Goal: Obtain resource: Download file/media

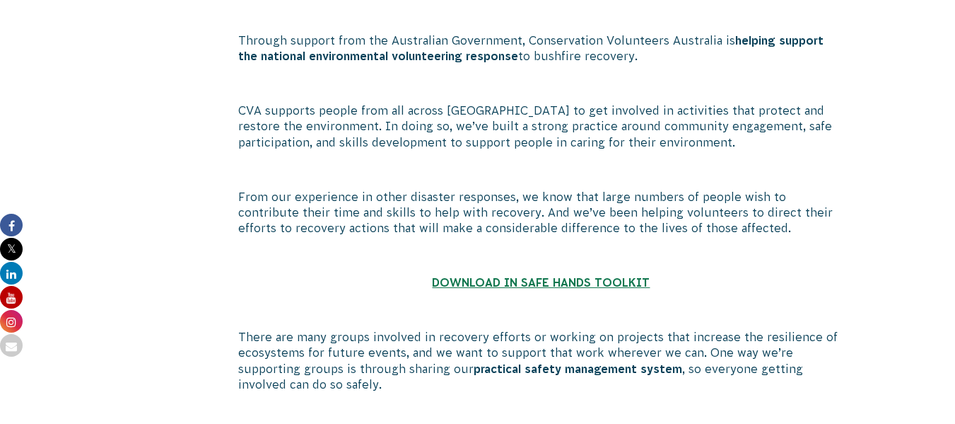
scroll to position [976, 0]
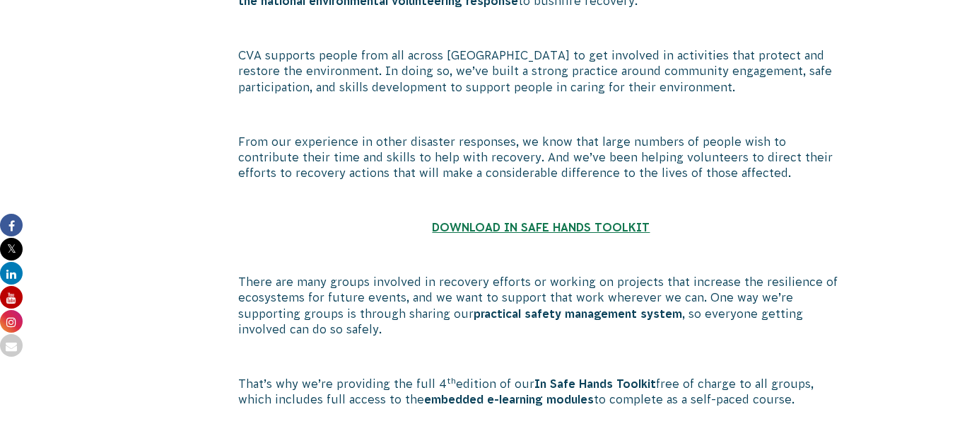
click at [501, 226] on strong "DOWNLOAD IN SAFE HANDS TOOLKIT" at bounding box center [541, 227] width 218 height 13
click at [625, 227] on strong "DOWNLOAD IN SAFE HANDS TOOLKIT" at bounding box center [541, 227] width 218 height 13
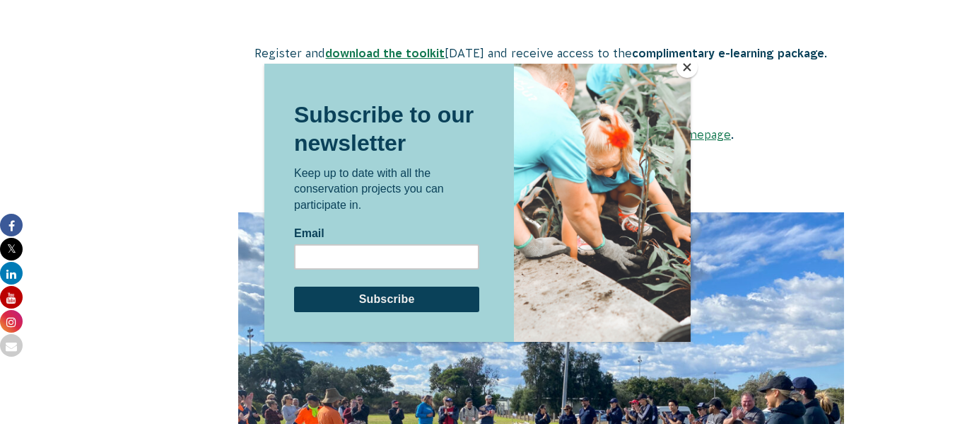
scroll to position [2890, 0]
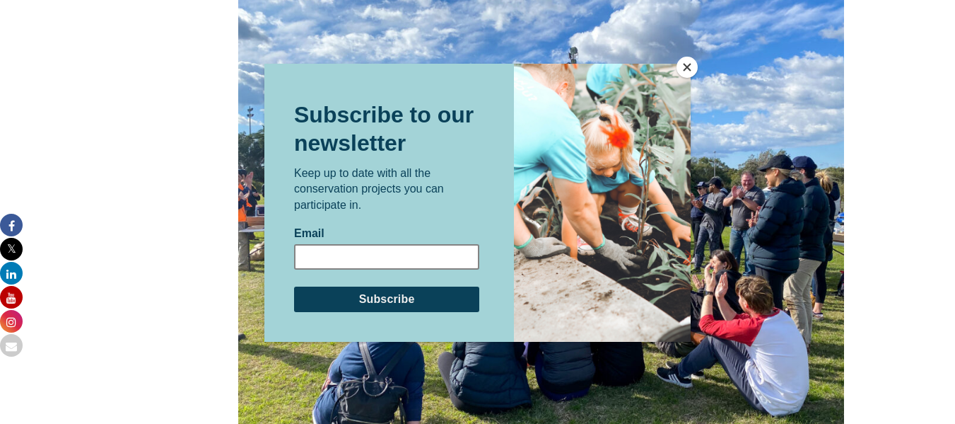
click at [310, 250] on input "Email" at bounding box center [386, 255] width 185 height 25
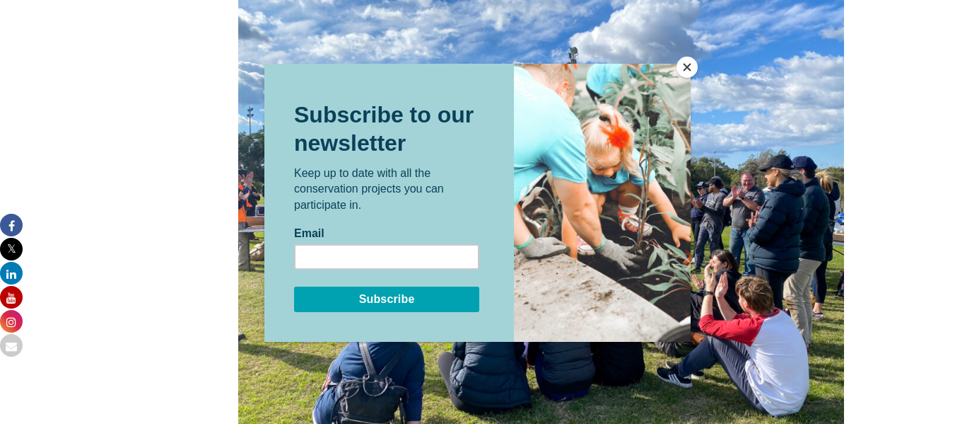
type input "[EMAIL_ADDRESS][DOMAIN_NAME]"
click at [411, 292] on input "Subscribe" at bounding box center [386, 298] width 185 height 25
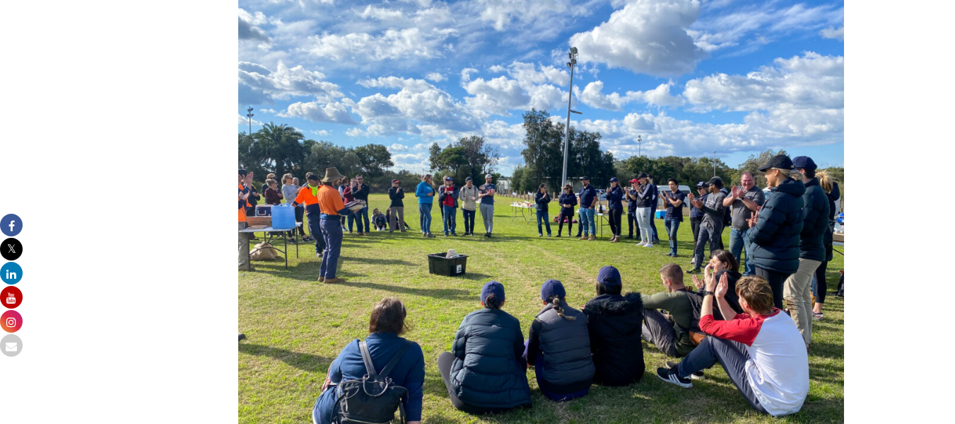
scroll to position [3495, 0]
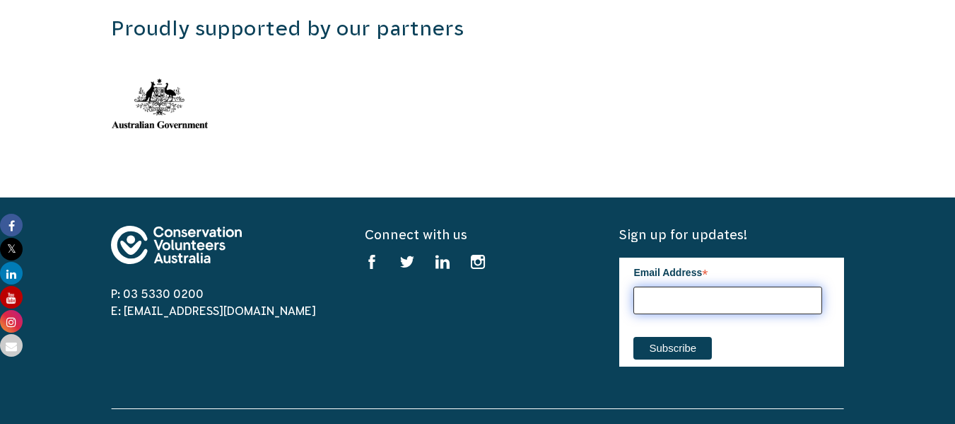
click at [657, 298] on input "Email Address *" at bounding box center [727, 300] width 189 height 28
type input "[EMAIL_ADDRESS][DOMAIN_NAME]"
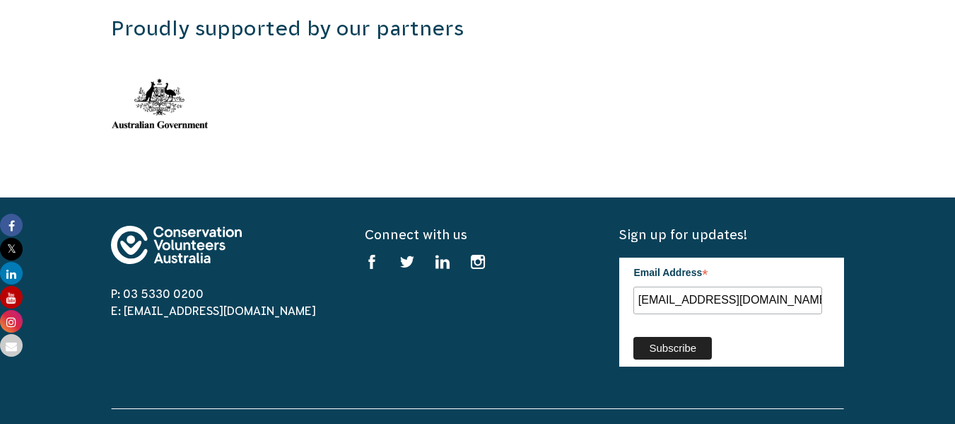
click at [692, 341] on input "Subscribe" at bounding box center [672, 348] width 78 height 23
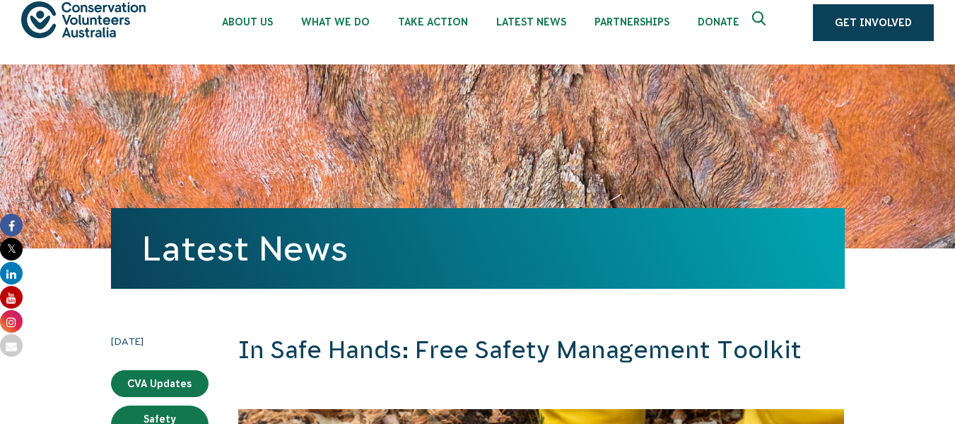
scroll to position [0, 0]
